Goal: Find specific page/section: Find specific page/section

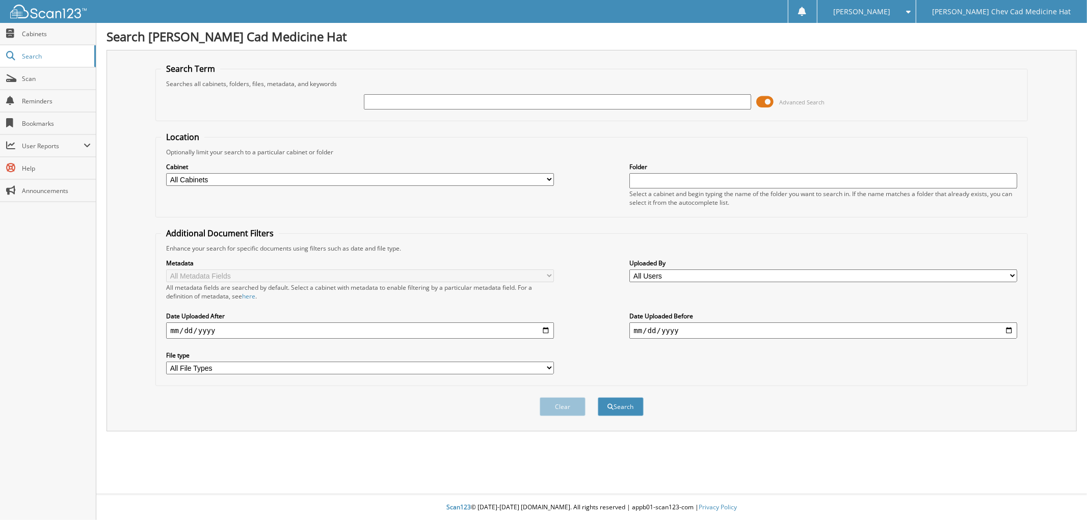
click at [385, 103] on input "text" at bounding box center [557, 101] width 387 height 15
type input "[PERSON_NAME]"
click at [598, 397] on button "Search" at bounding box center [621, 406] width 46 height 19
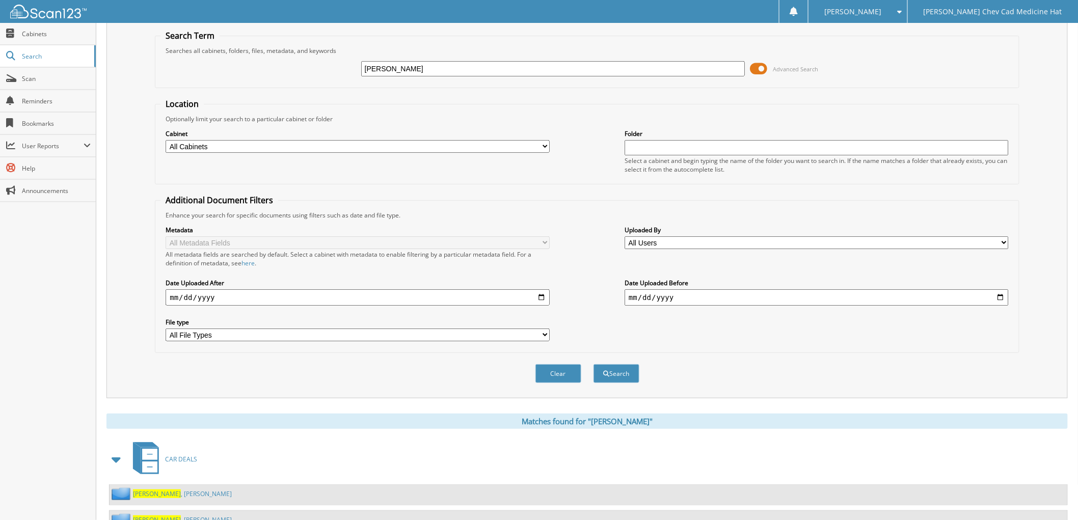
scroll to position [70, 0]
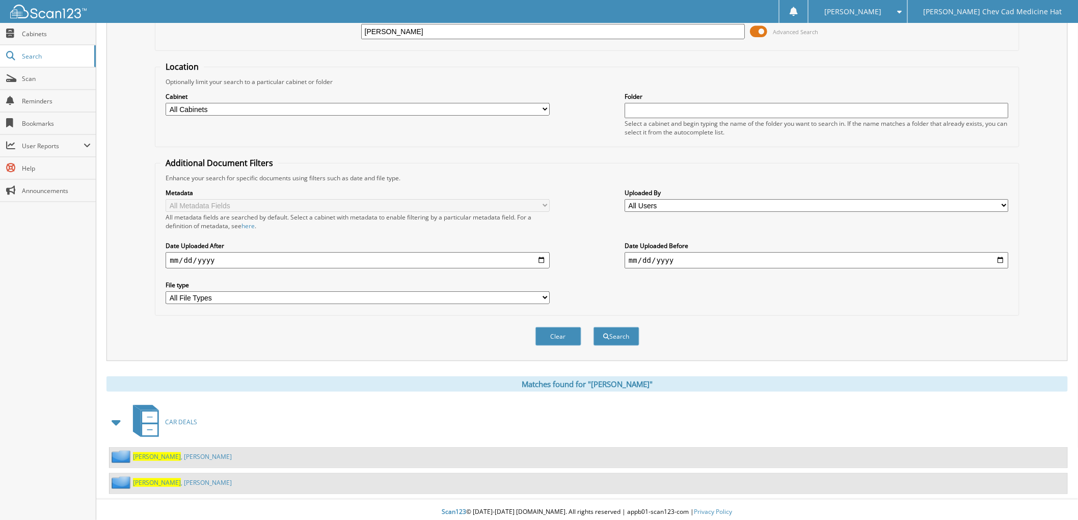
click at [143, 452] on span "[PERSON_NAME]" at bounding box center [157, 456] width 48 height 9
